Goal: Task Accomplishment & Management: Manage account settings

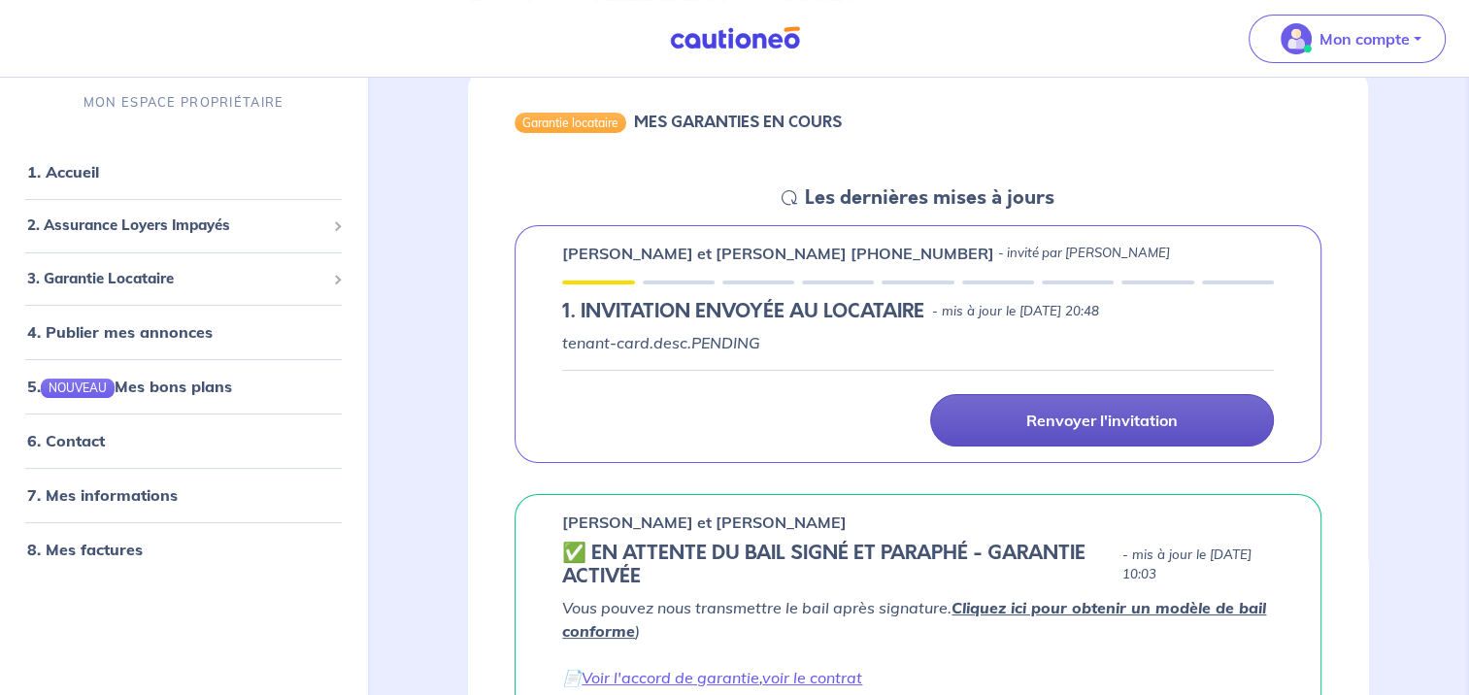
click at [1057, 416] on p "Renvoyer l'invitation" at bounding box center [1101, 420] width 151 height 19
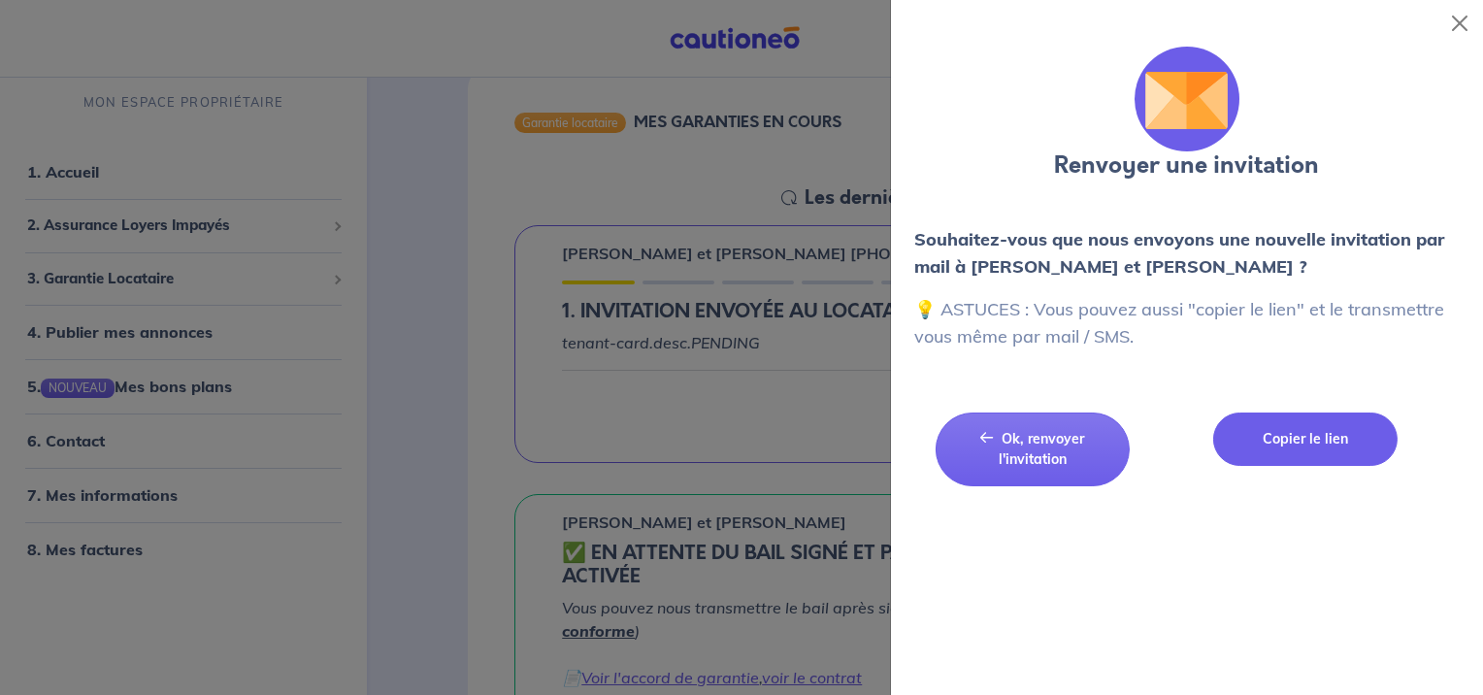
click at [1320, 427] on button "Copier le lien" at bounding box center [1304, 439] width 185 height 53
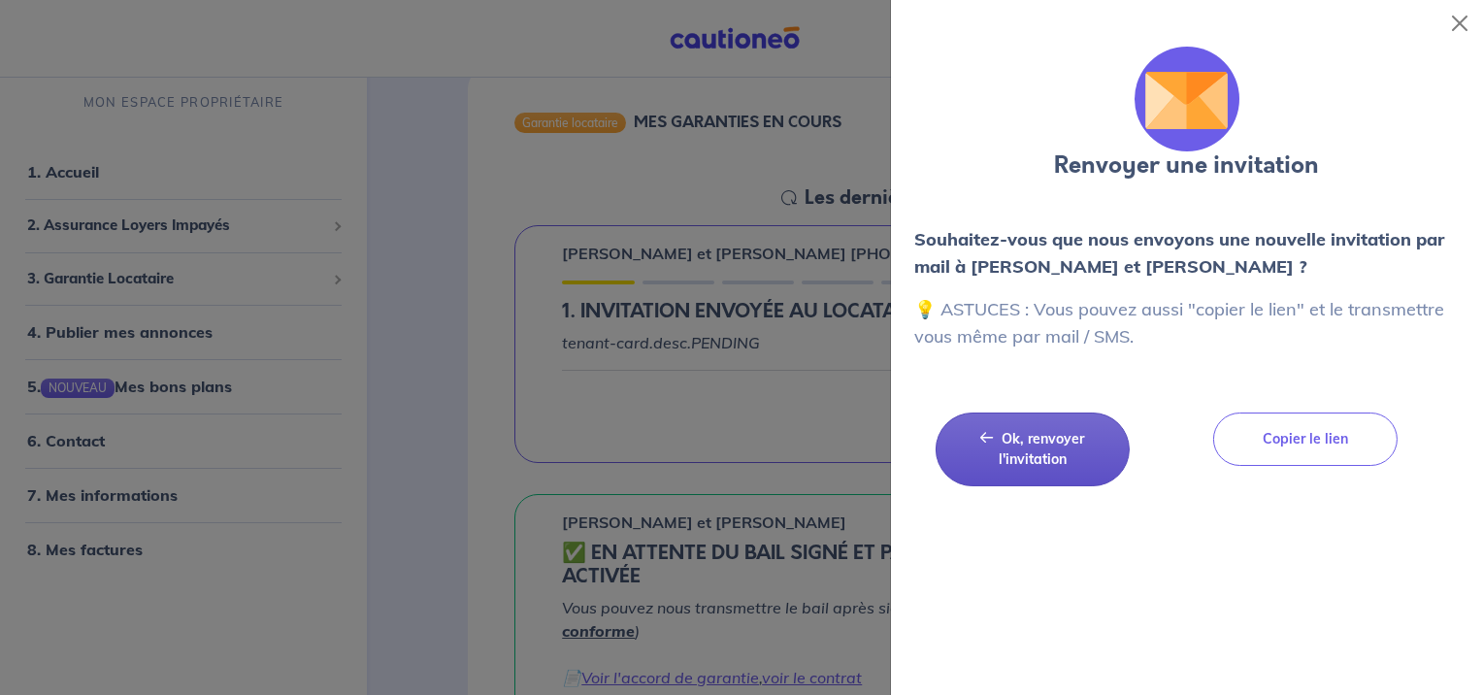
click at [1038, 443] on span "Ok, renvoyer l'invitation" at bounding box center [1042, 449] width 86 height 38
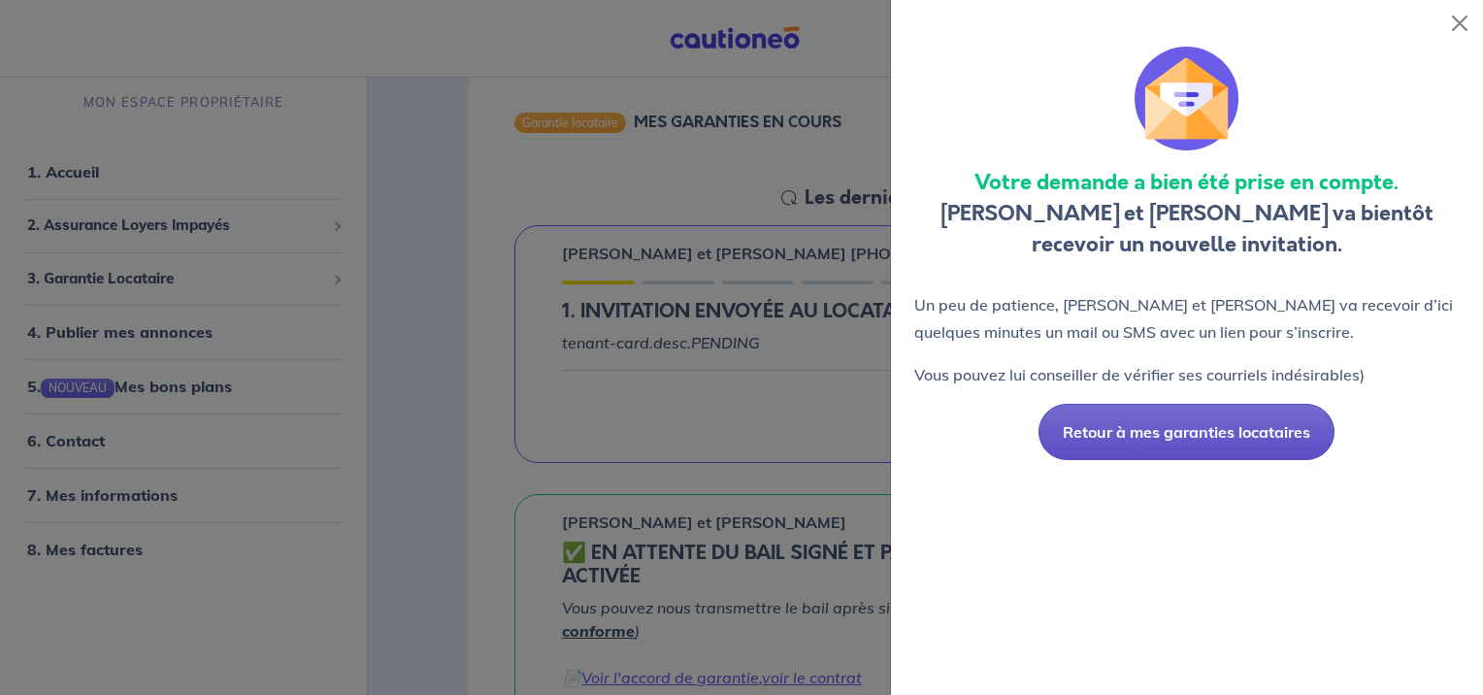
click at [1200, 434] on button "Retour à mes garanties locataires" at bounding box center [1187, 432] width 296 height 56
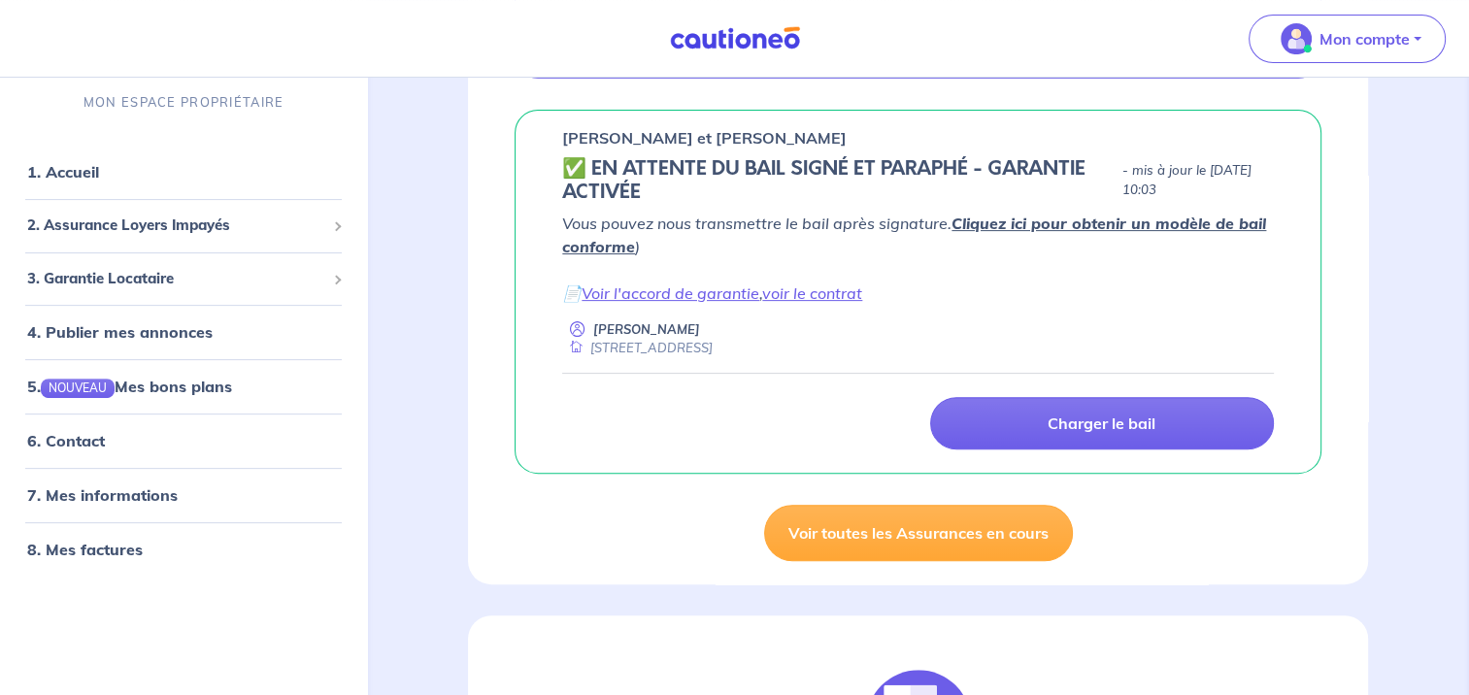
scroll to position [582, 0]
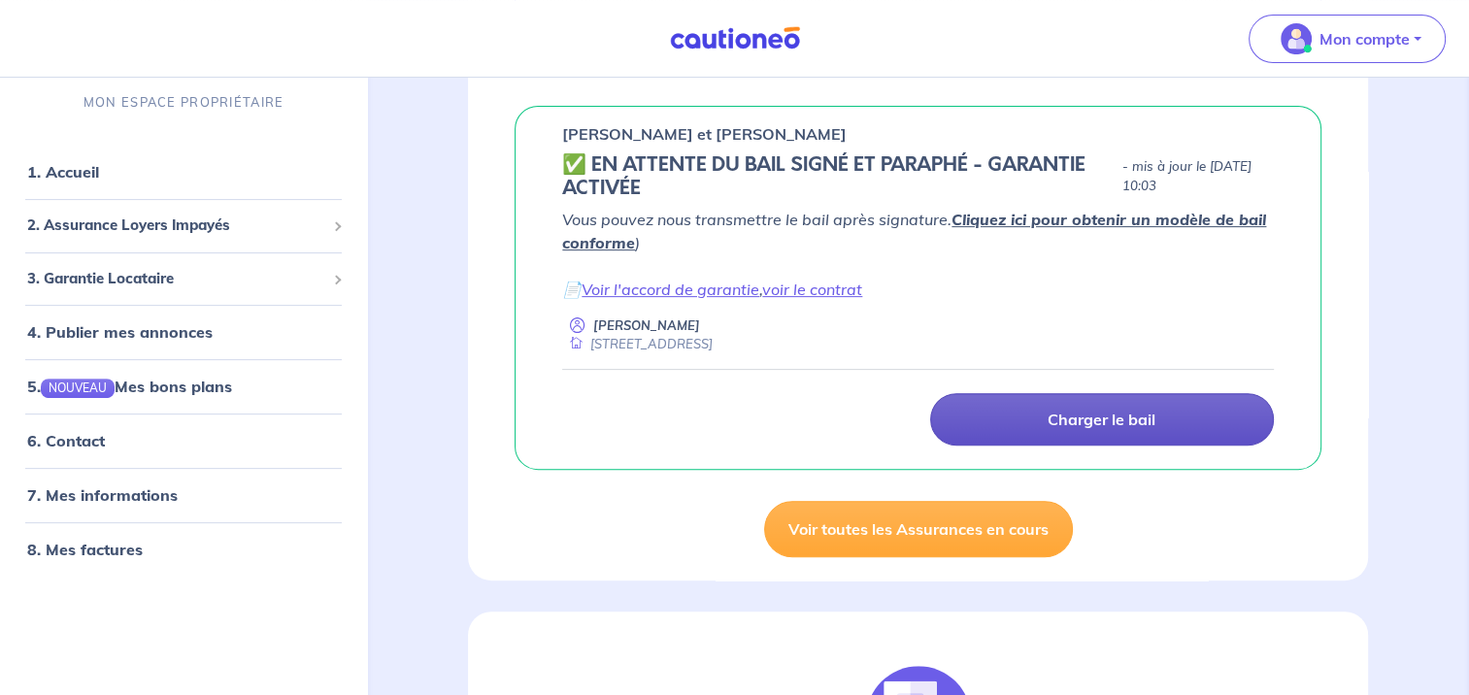
click at [1053, 410] on p "Charger le bail" at bounding box center [1101, 419] width 108 height 19
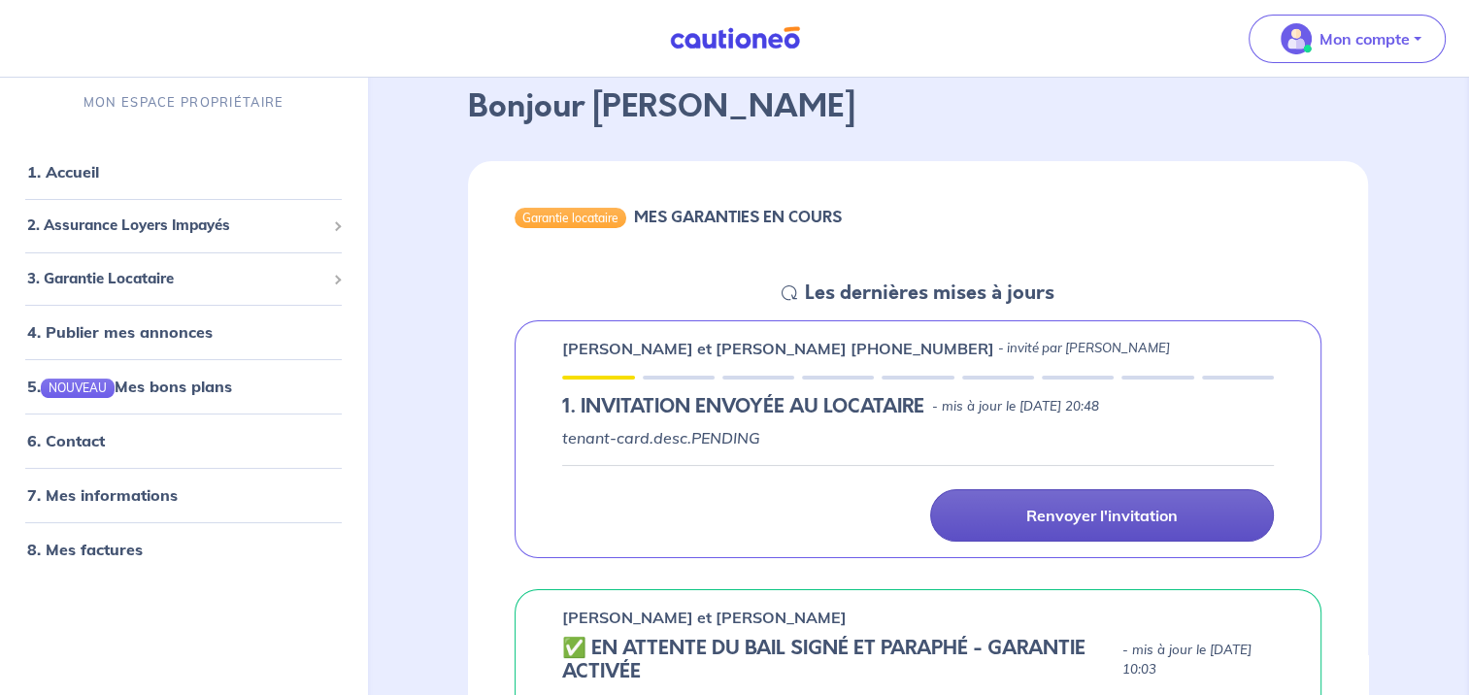
scroll to position [97, 0]
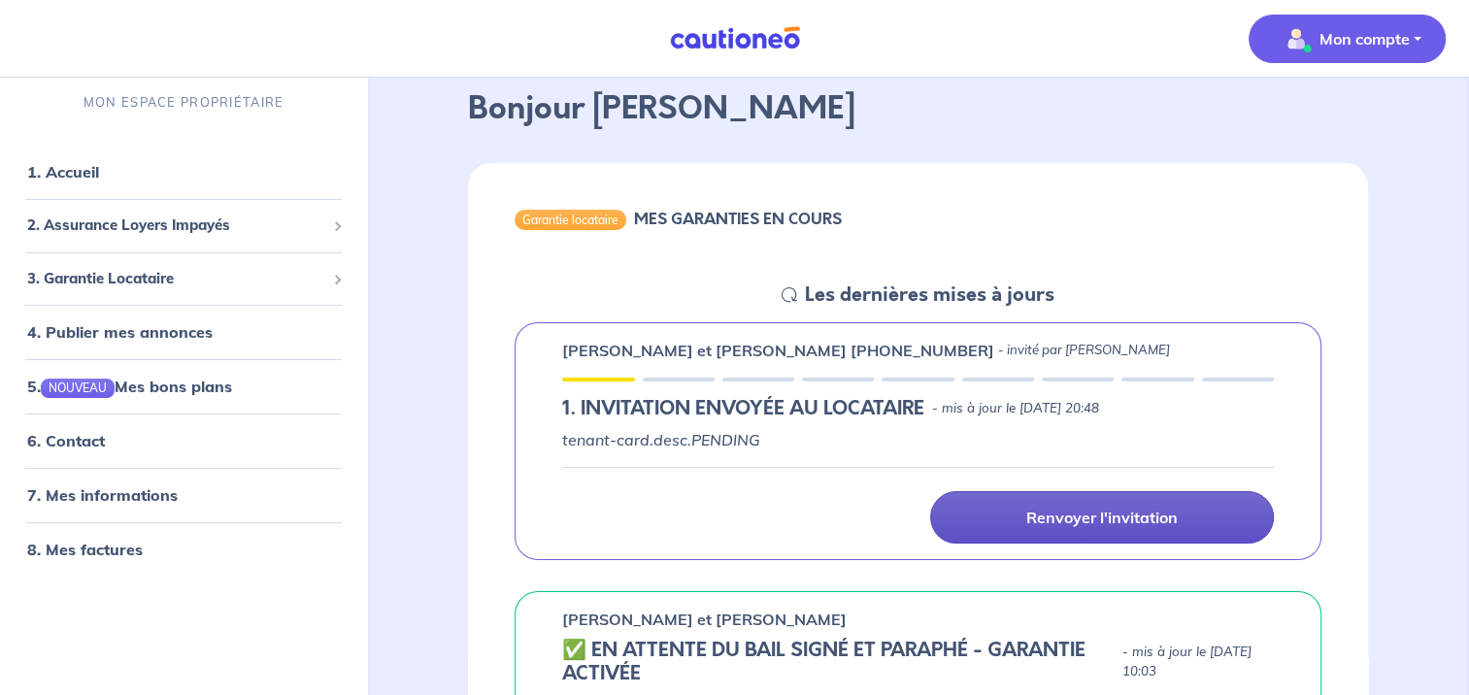
click at [1325, 37] on p "Mon compte" at bounding box center [1364, 38] width 90 height 23
click at [1294, 123] on link "Mes informations" at bounding box center [1327, 120] width 156 height 31
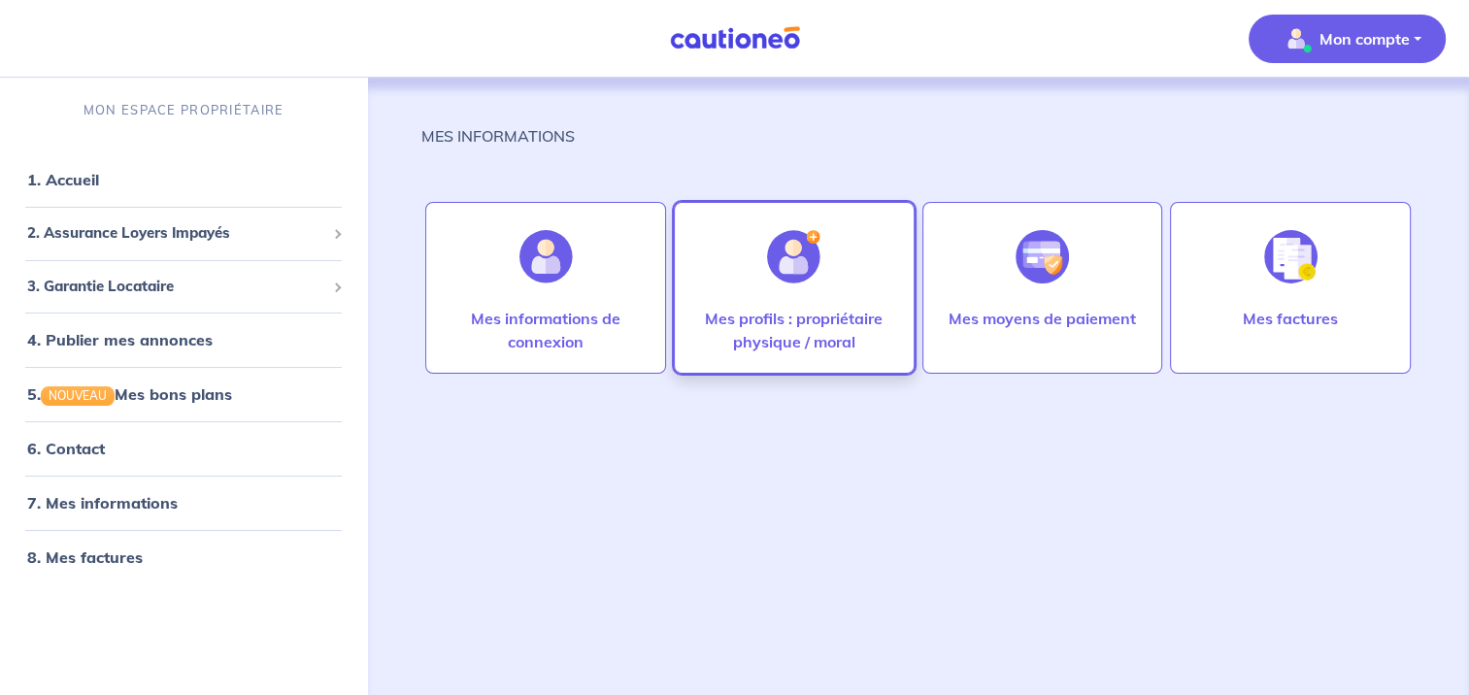
click at [788, 330] on p "Mes profils : propriétaire physique / moral" at bounding box center [794, 330] width 200 height 47
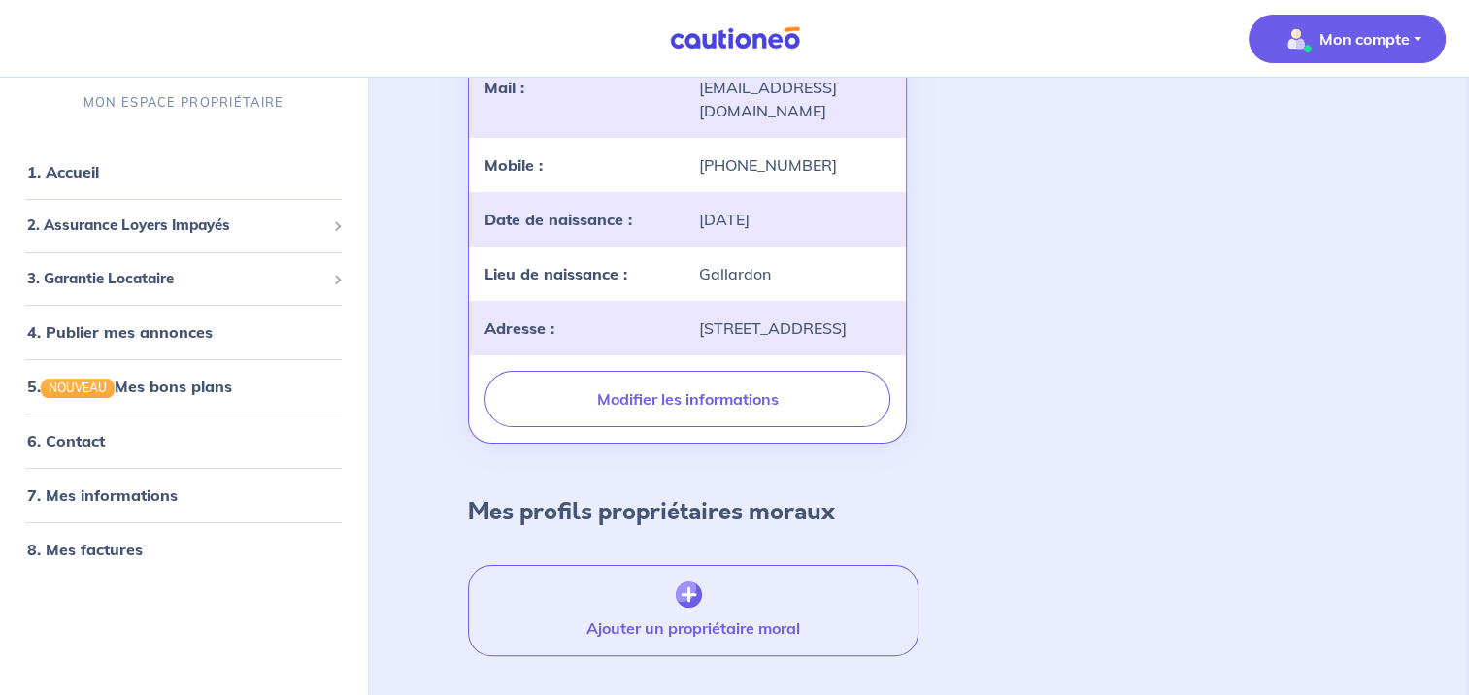
scroll to position [388, 0]
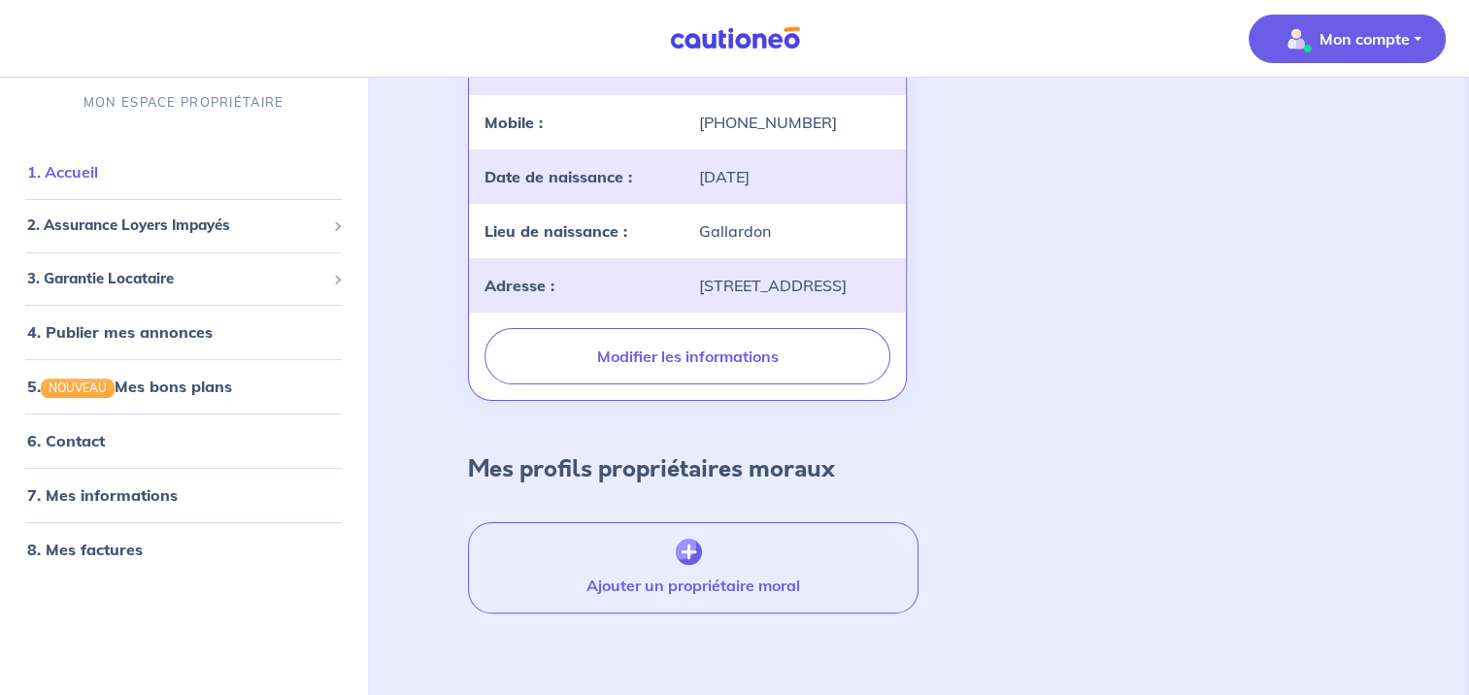
click at [76, 173] on link "1. Accueil" at bounding box center [62, 171] width 71 height 19
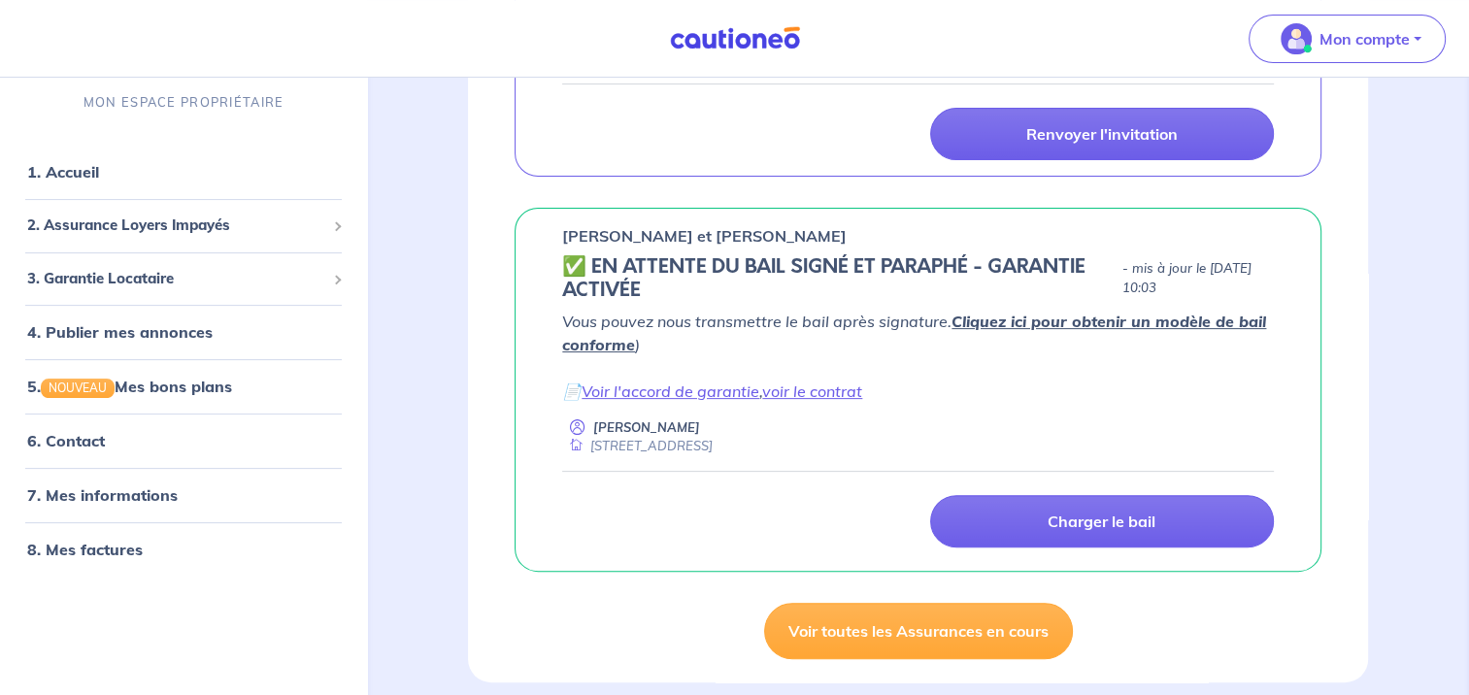
scroll to position [485, 0]
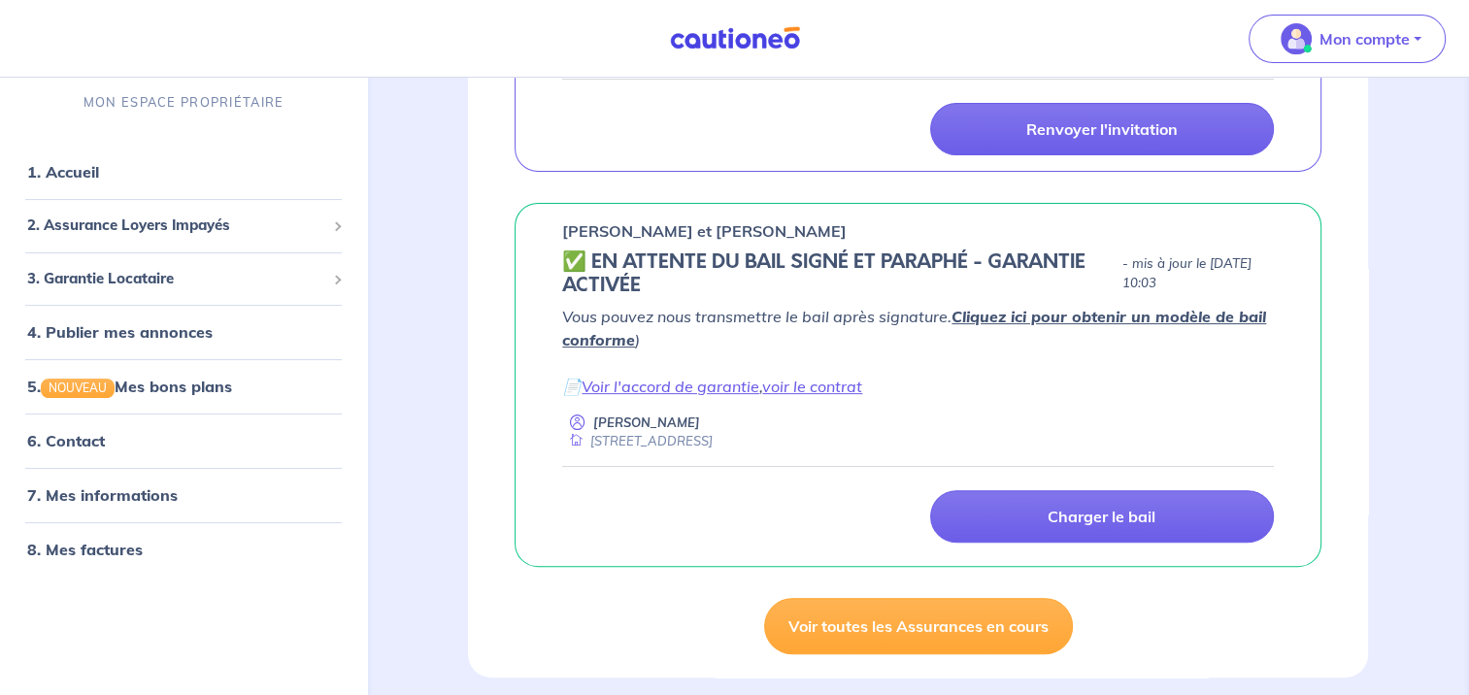
click at [1125, 314] on link "Cliquez ici pour obtenir un modèle de bail conforme" at bounding box center [914, 328] width 704 height 43
